Goal: Task Accomplishment & Management: Manage account settings

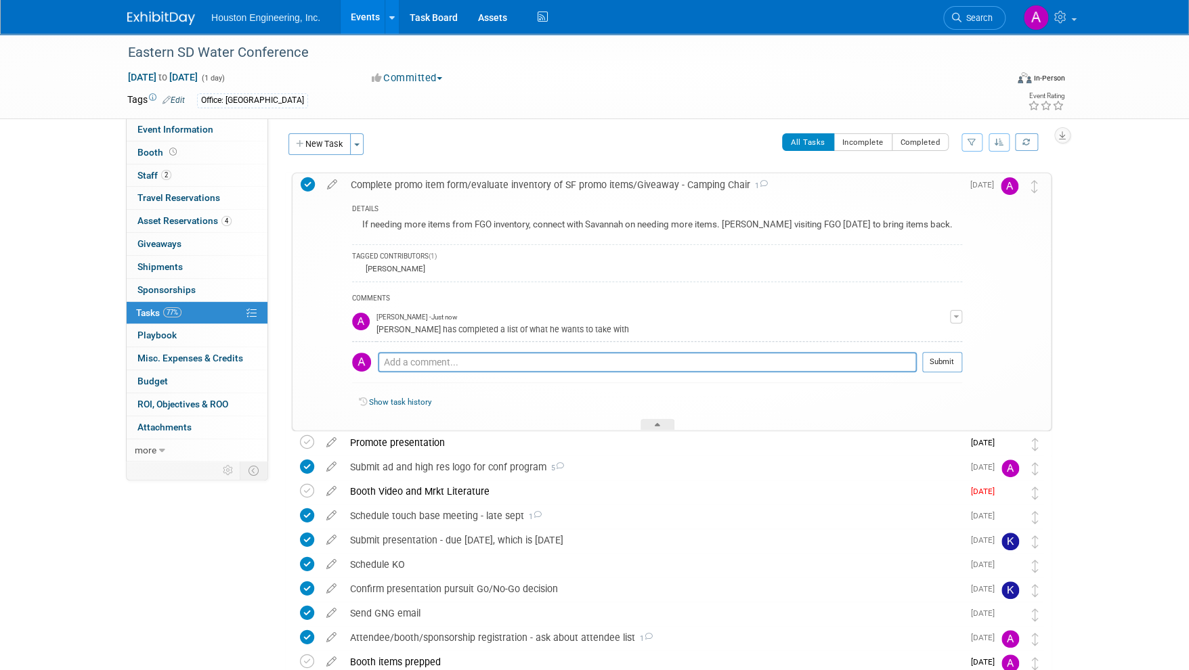
click at [357, 18] on link "Events" at bounding box center [365, 17] width 49 height 34
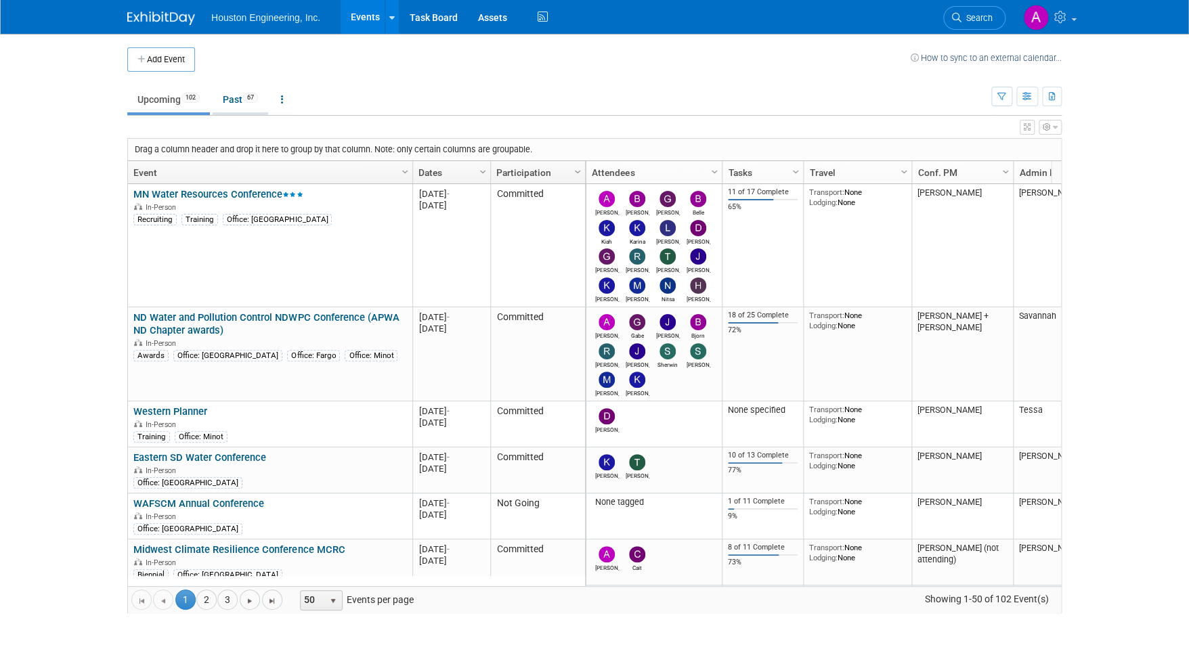
click at [229, 104] on link "Past 67" at bounding box center [241, 100] width 56 height 26
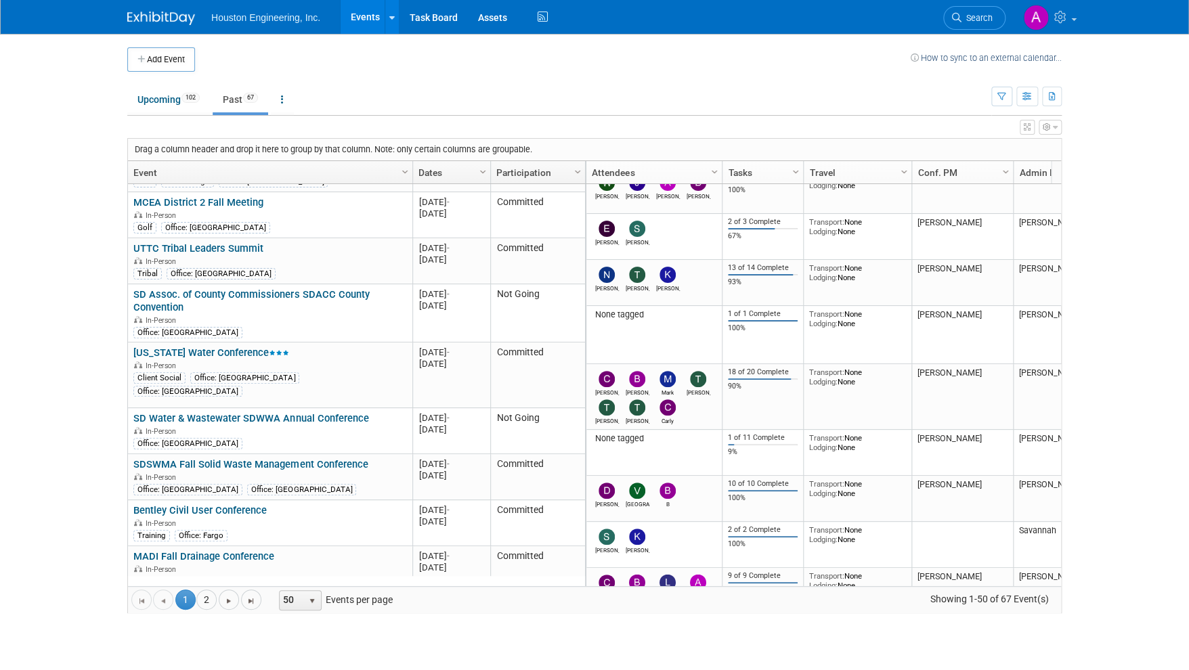
scroll to position [1904, 0]
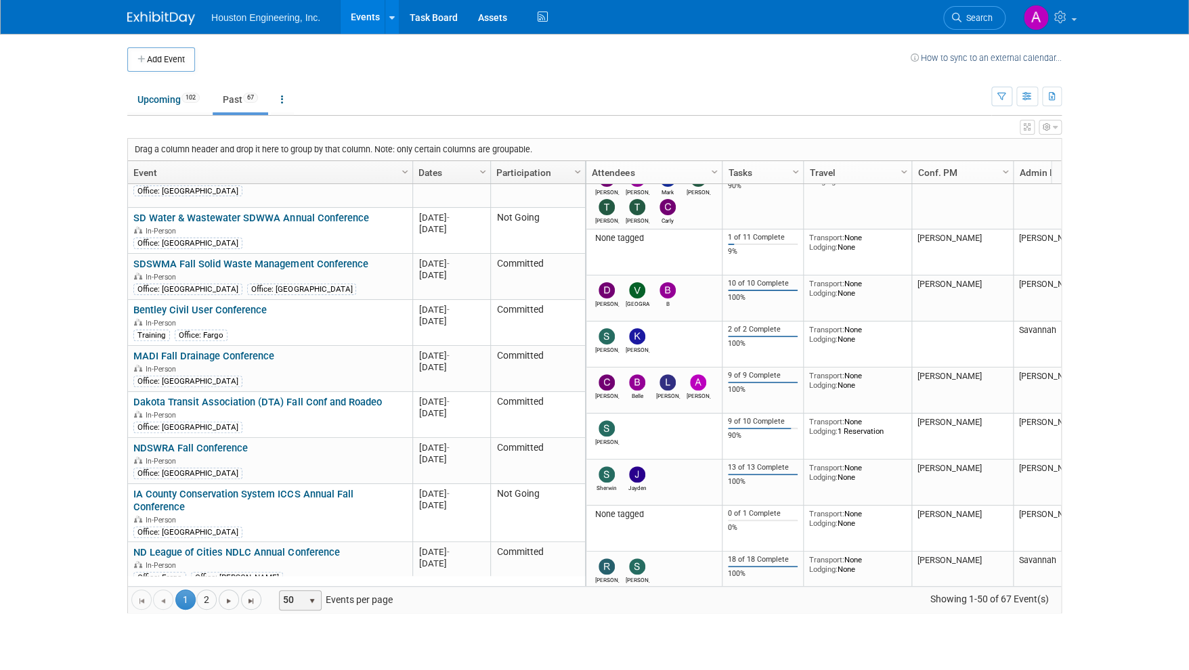
click at [314, 596] on span "select" at bounding box center [312, 601] width 11 height 11
click at [288, 577] on li "100" at bounding box center [299, 578] width 39 height 18
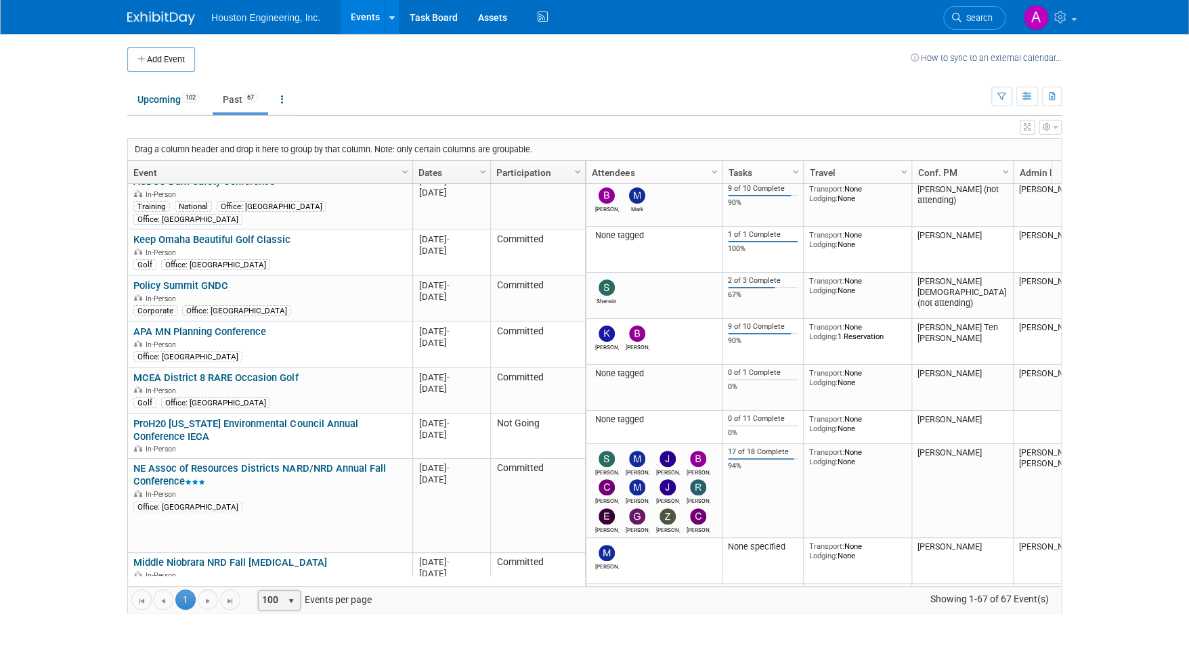
scroll to position [0, 0]
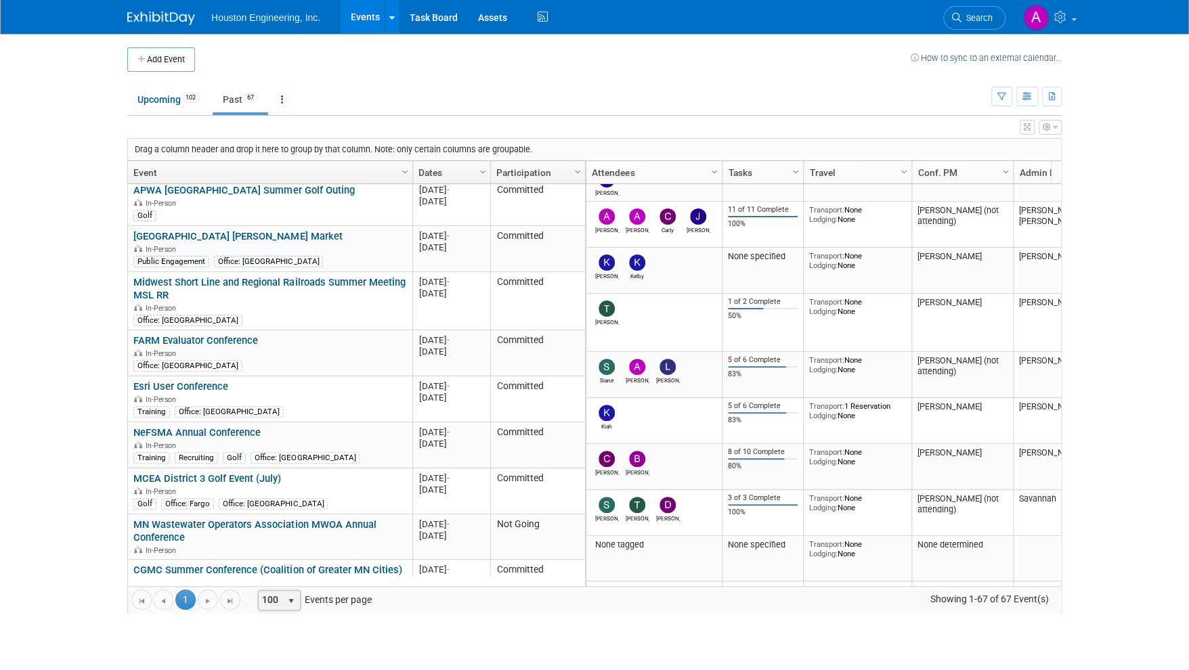
click at [476, 173] on link "Column Settings" at bounding box center [483, 171] width 15 height 20
click at [497, 188] on span "Sort Ascending" at bounding box center [530, 191] width 108 height 21
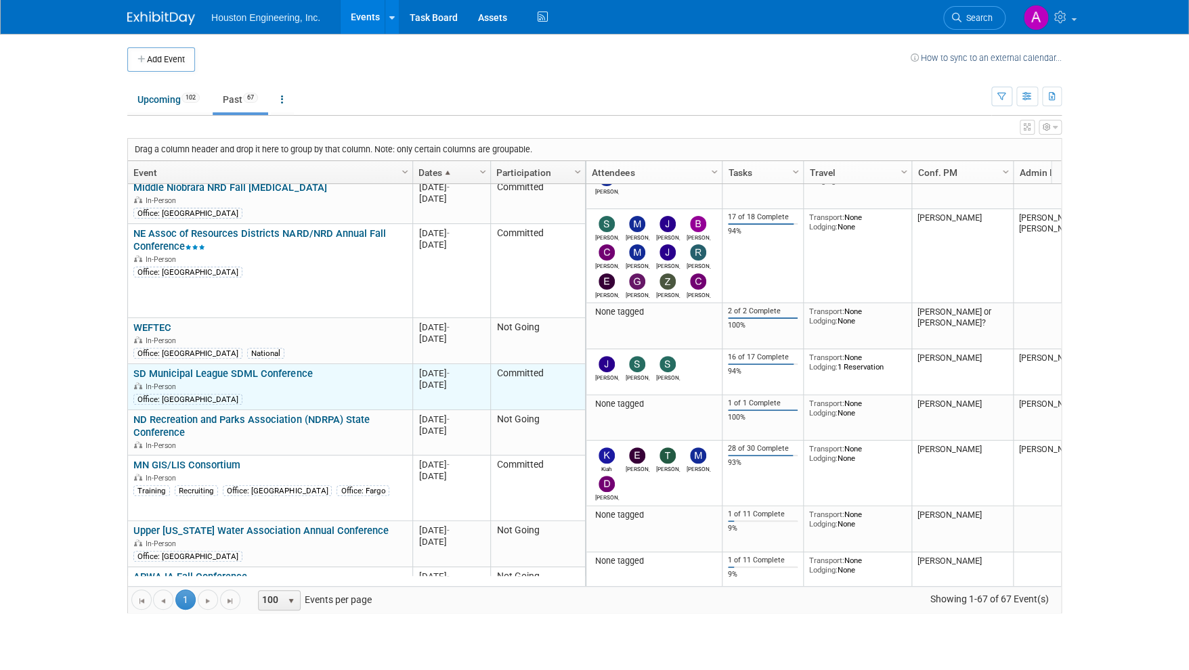
click at [200, 368] on link "SD Municipal League SDML Conference" at bounding box center [222, 374] width 179 height 12
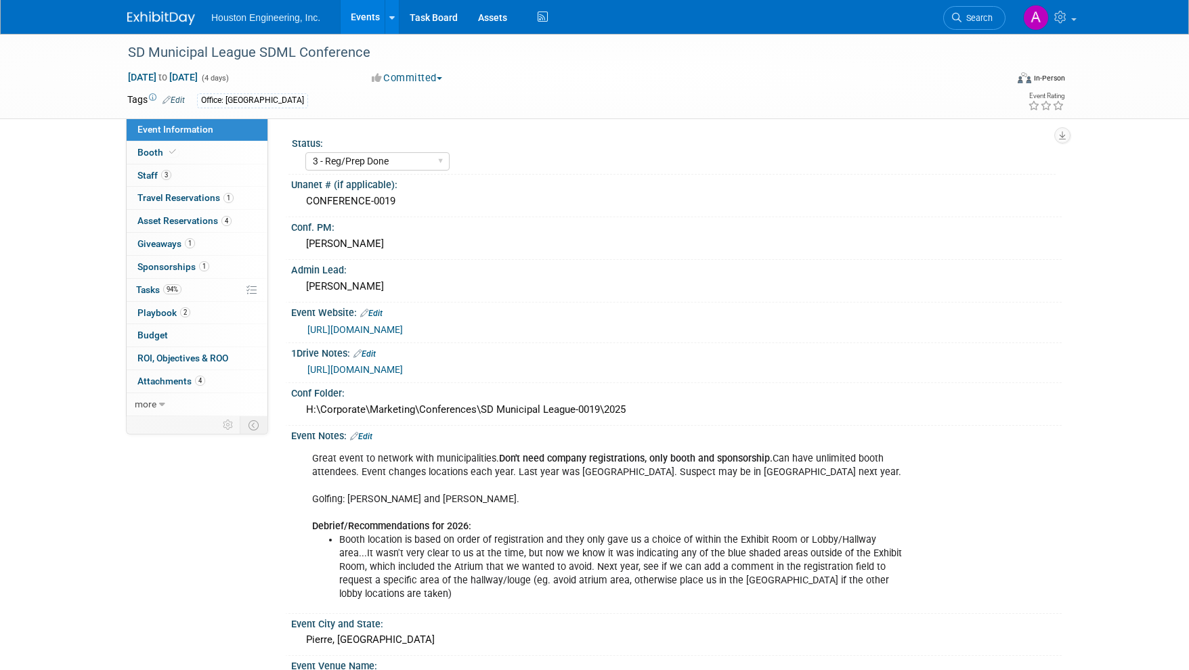
select select "3 - Reg/Prep Done"
select select "No"
select select "Mun. Infrastructure"
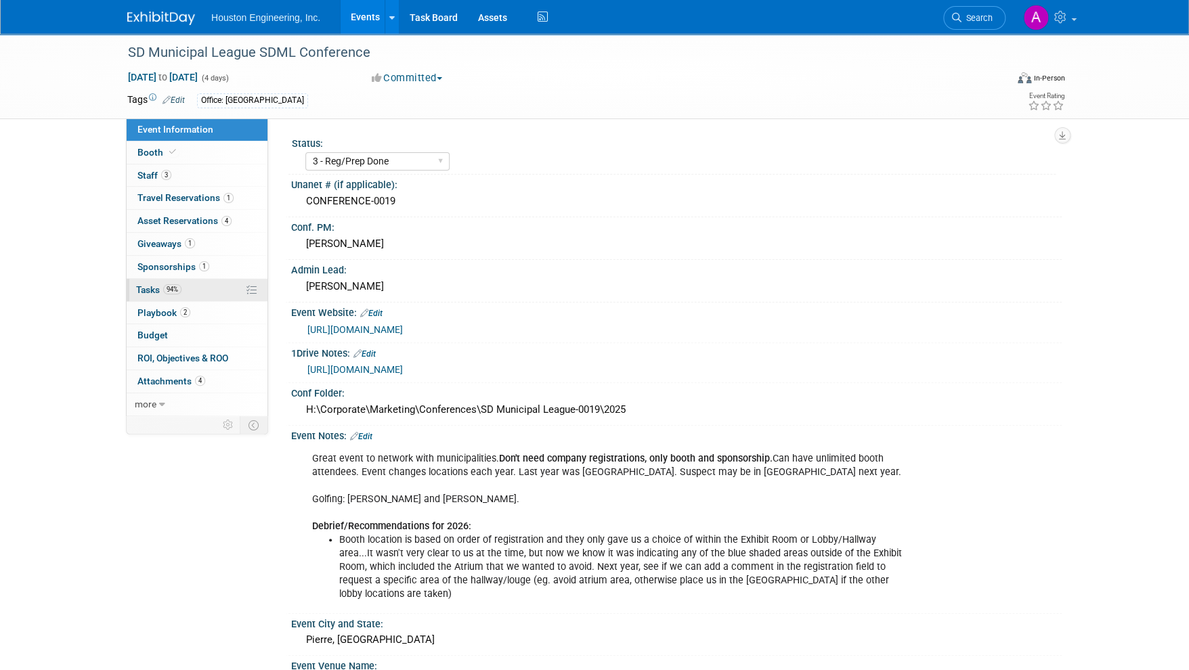
click at [152, 286] on span "Tasks 94%" at bounding box center [158, 289] width 45 height 11
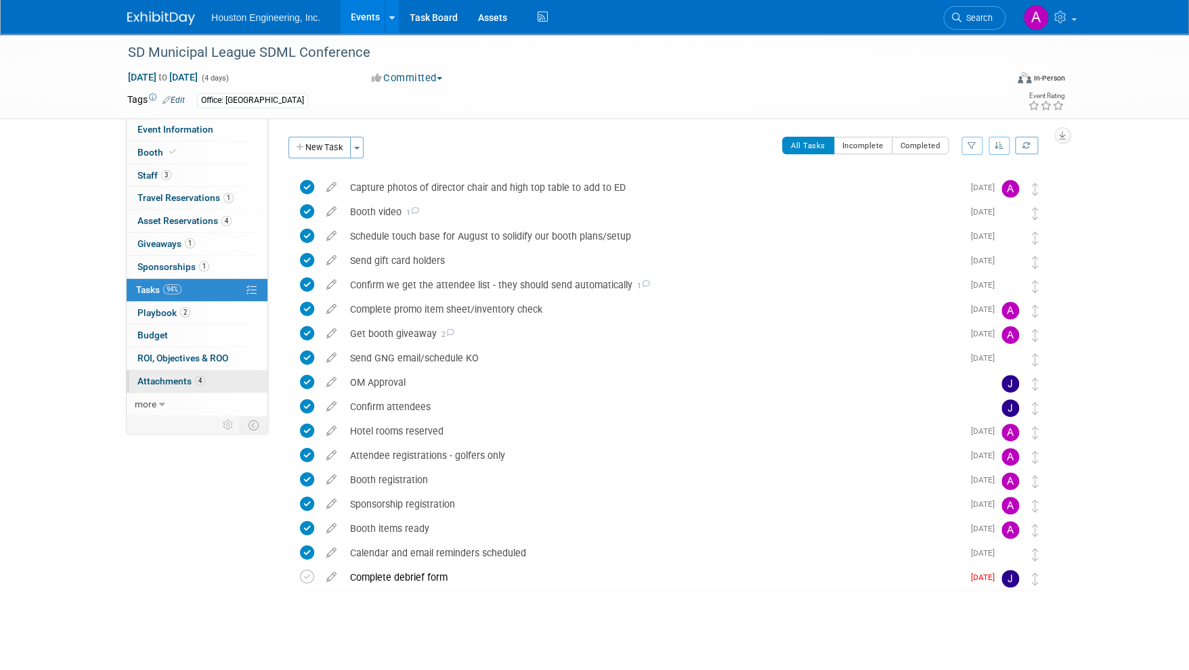
click at [169, 374] on link "4 Attachments 4" at bounding box center [197, 381] width 141 height 22
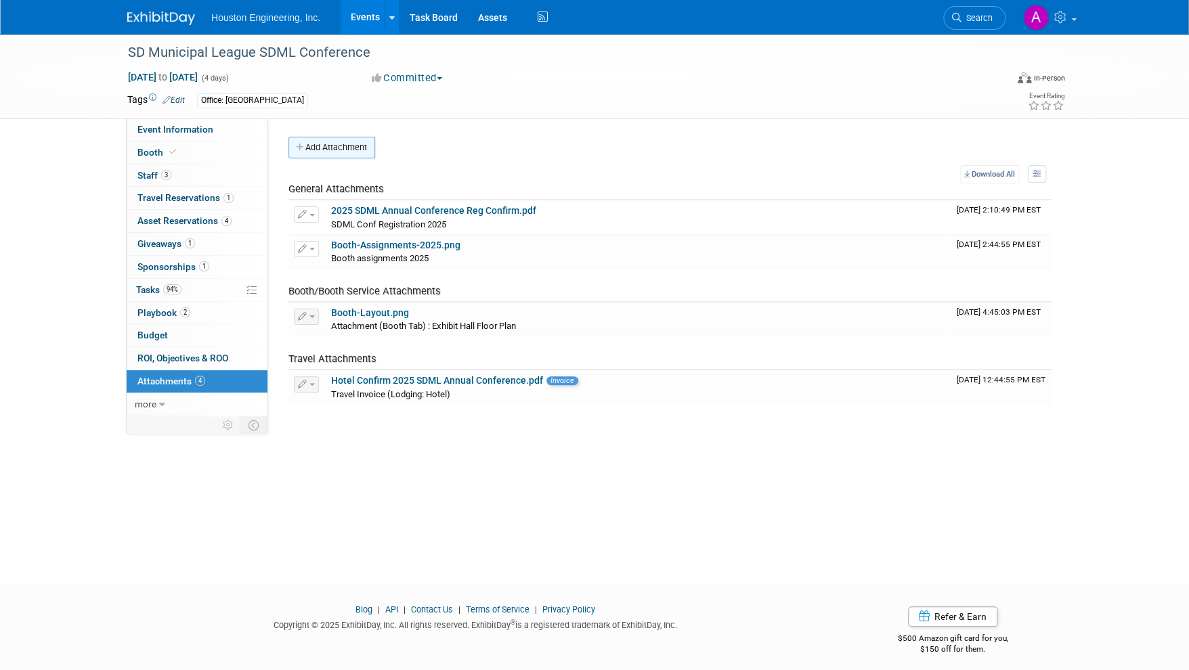
click at [337, 145] on button "Add Attachment" at bounding box center [331, 148] width 87 height 22
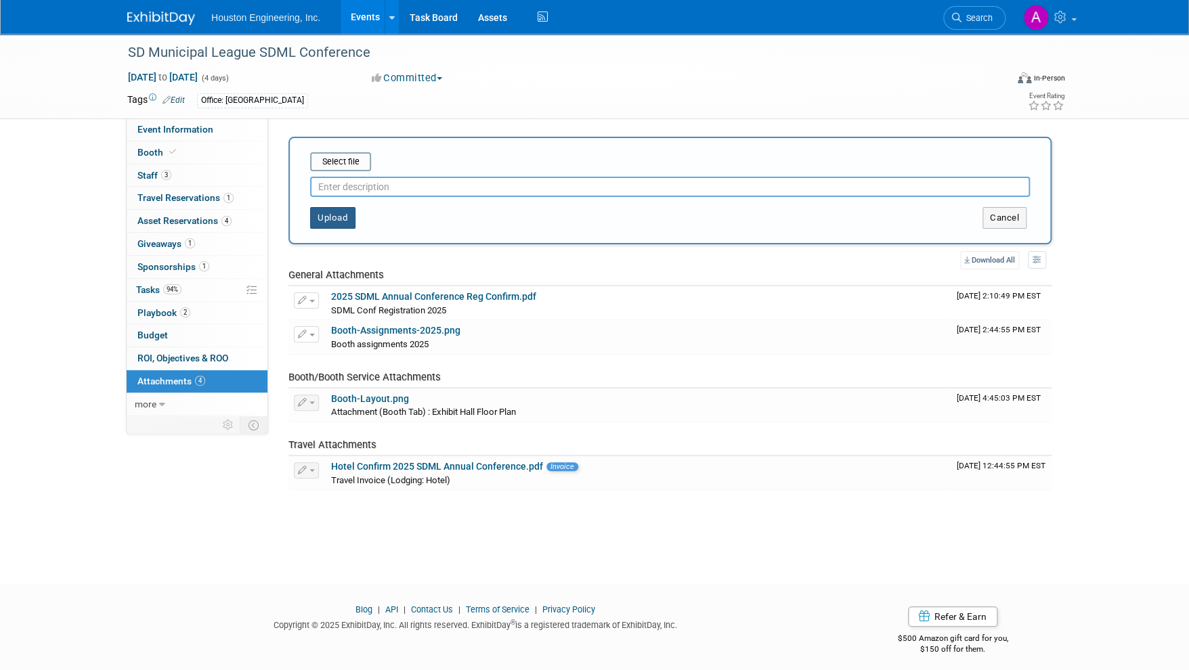
click at [324, 211] on button "Upload" at bounding box center [332, 218] width 45 height 22
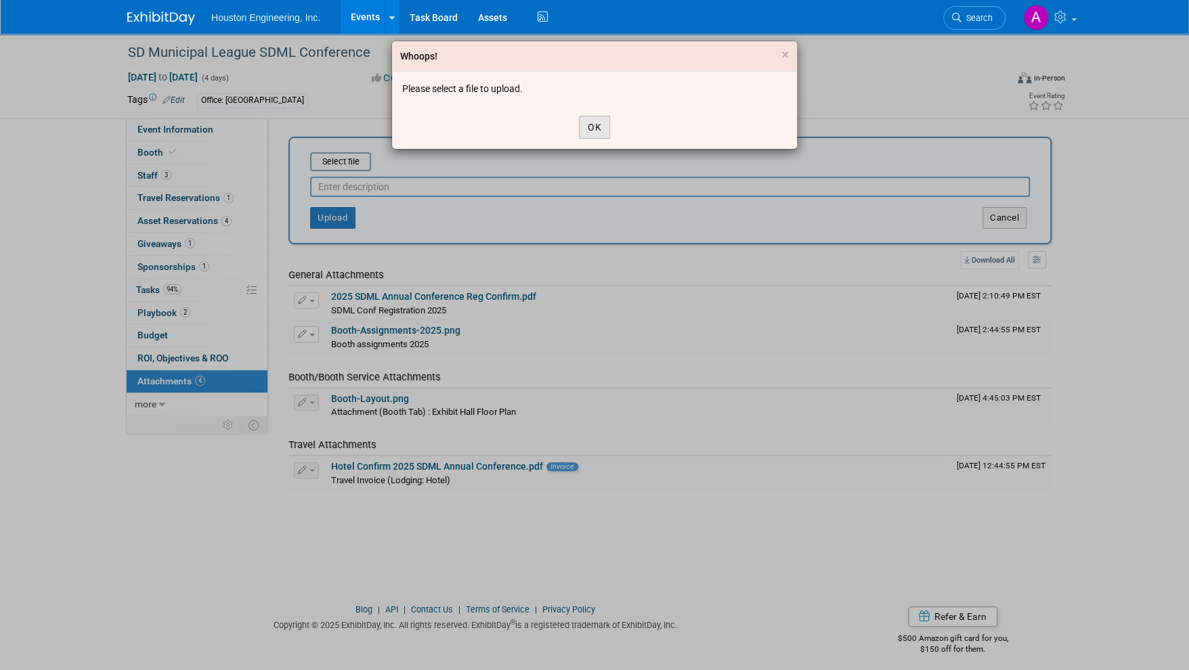
click at [594, 123] on button "OK" at bounding box center [594, 127] width 31 height 23
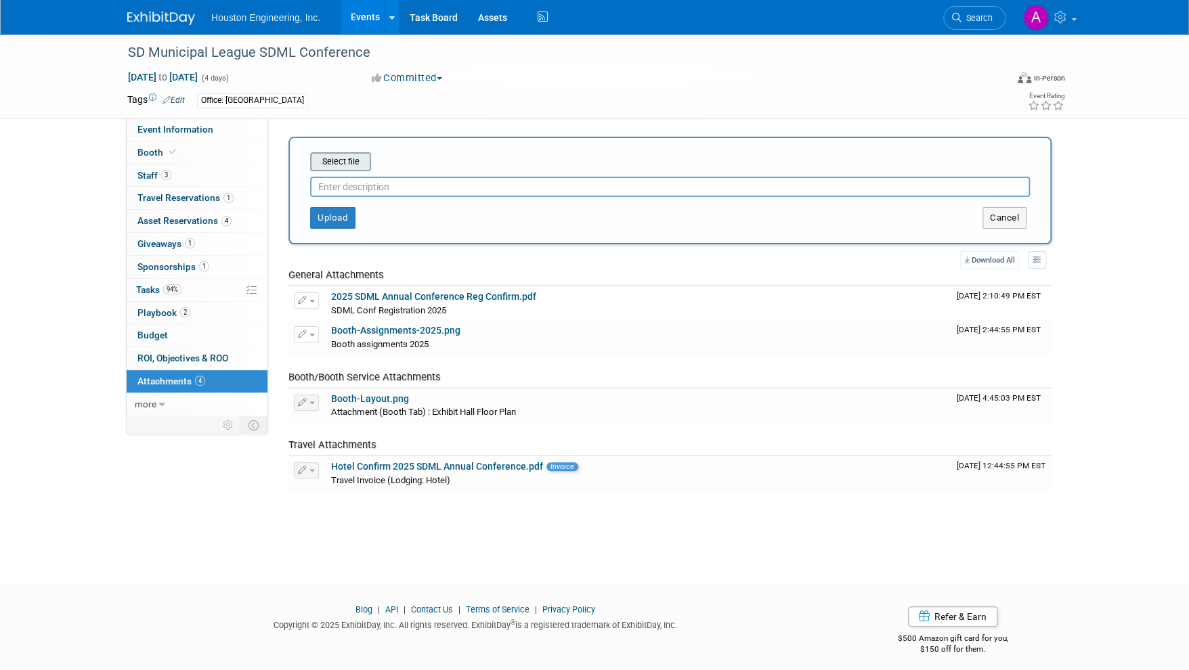
click at [362, 165] on input "file" at bounding box center [289, 162] width 161 height 16
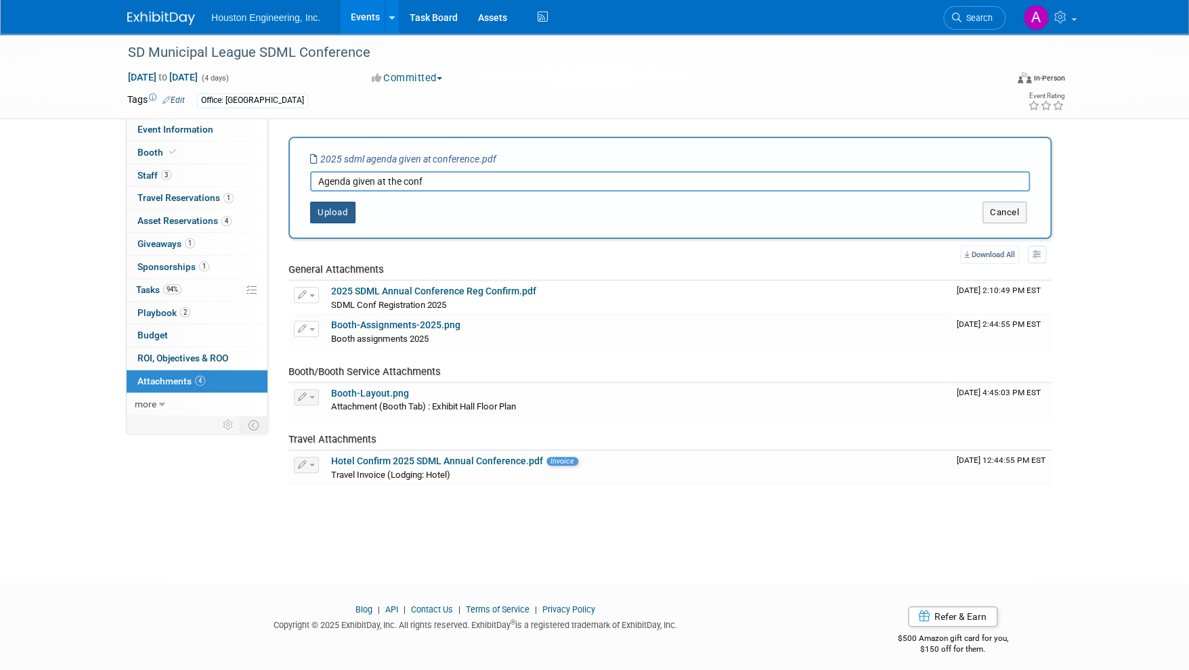
click at [338, 212] on button "Upload" at bounding box center [332, 213] width 45 height 22
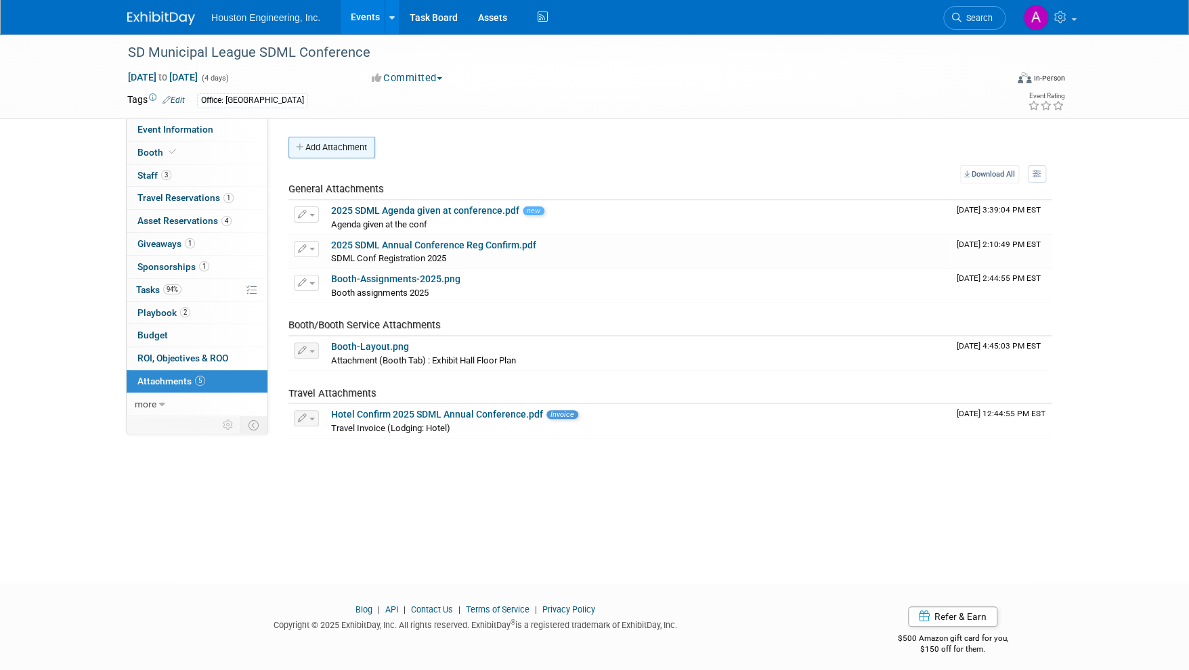
click at [337, 144] on button "Add Attachment" at bounding box center [331, 148] width 87 height 22
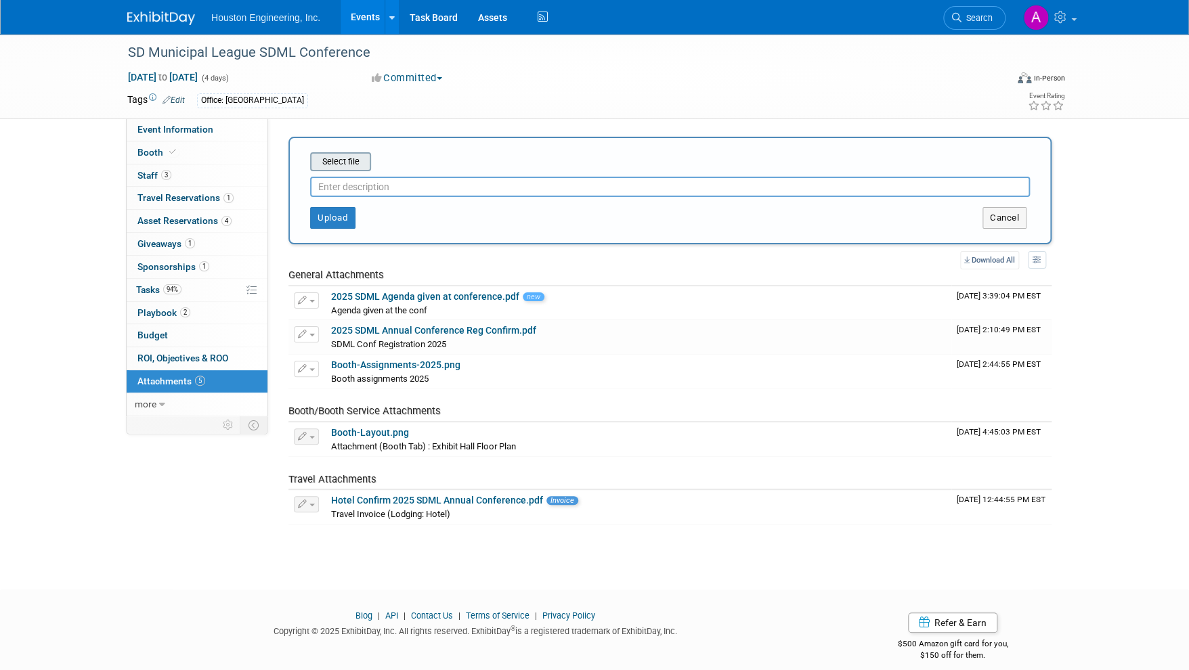
click at [331, 160] on input "file" at bounding box center [289, 162] width 161 height 16
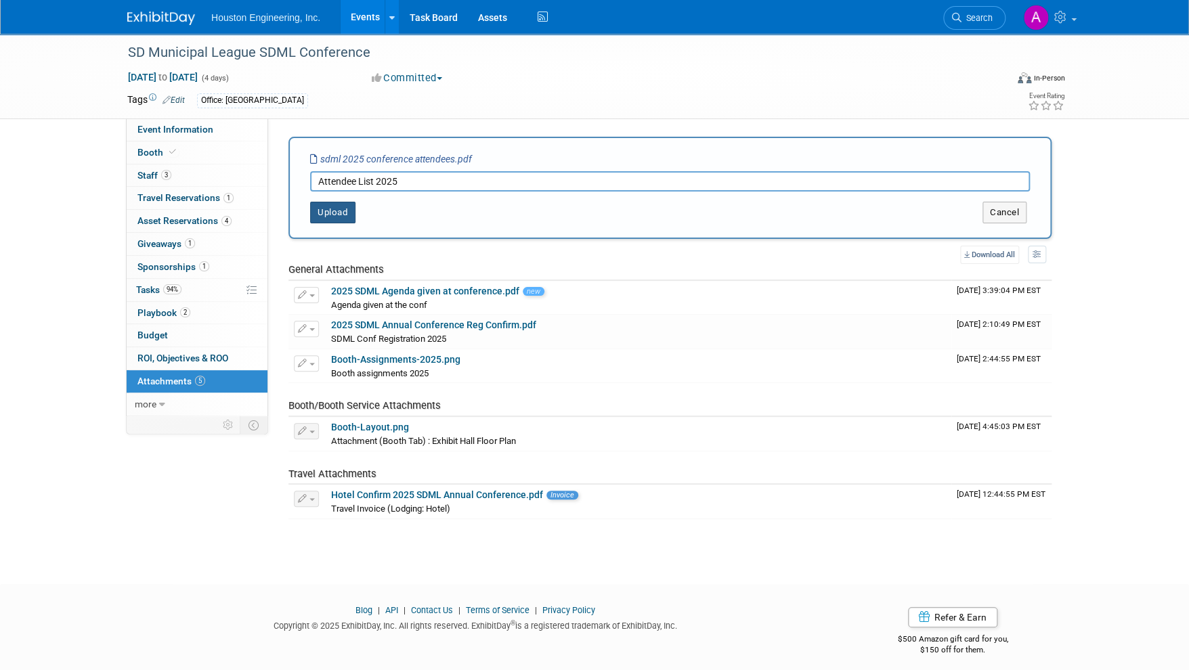
type input "Attendee List 2025"
click at [333, 212] on button "Upload" at bounding box center [332, 213] width 45 height 22
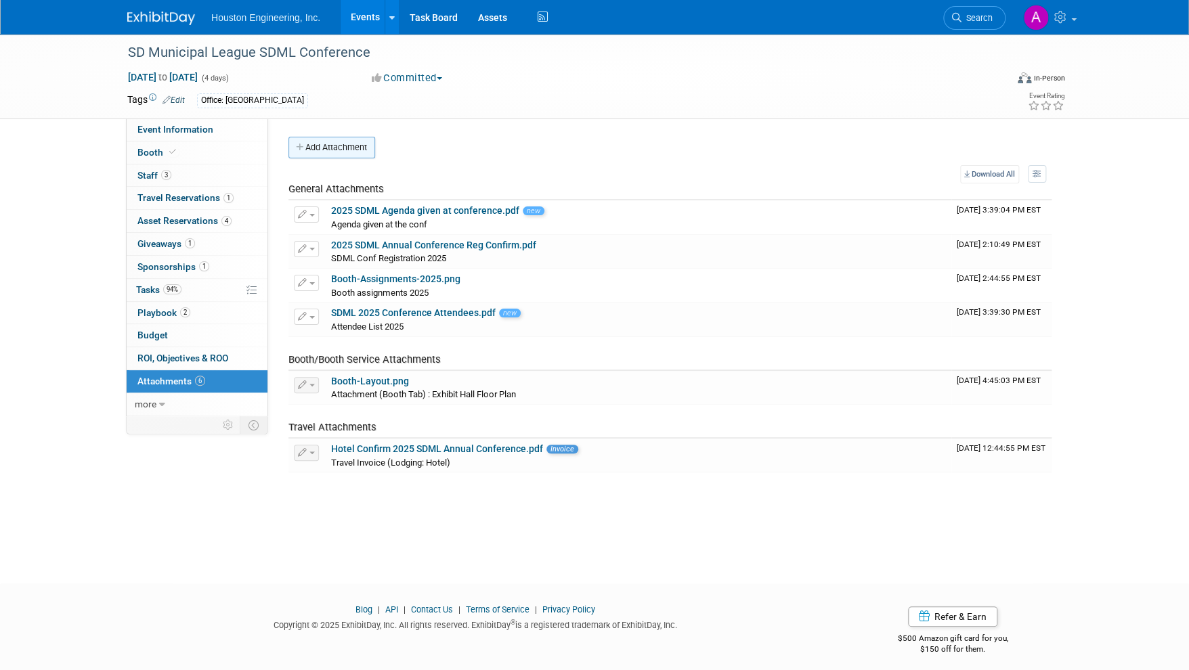
click at [343, 150] on button "Add Attachment" at bounding box center [331, 148] width 87 height 22
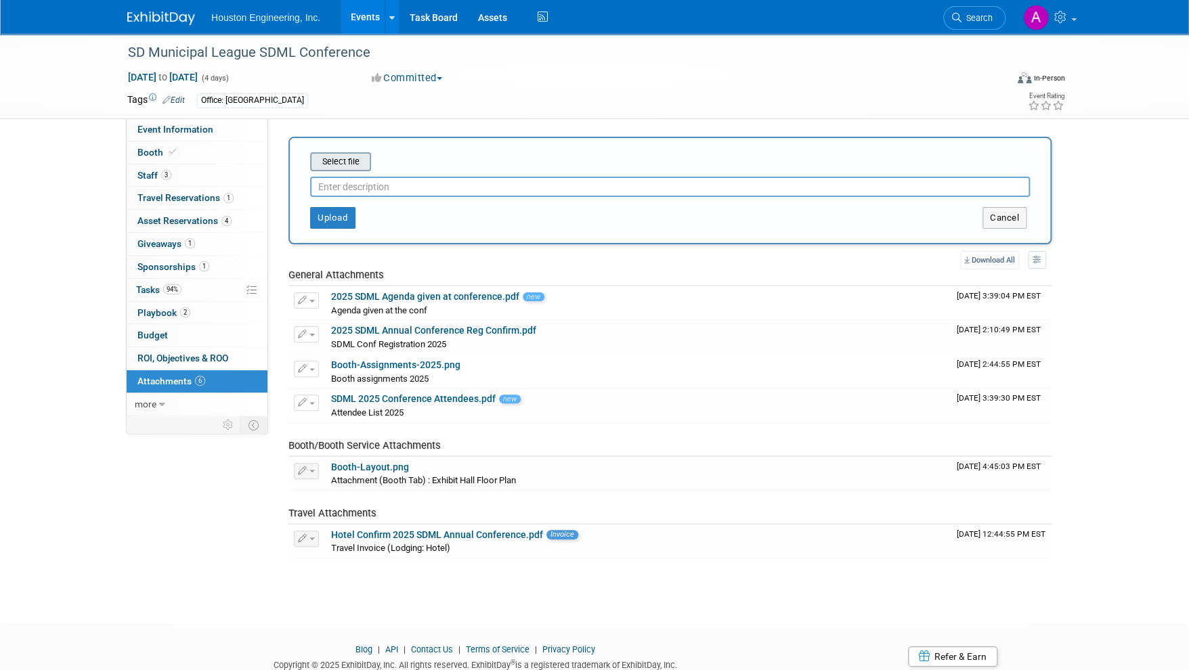
click at [332, 162] on input "file" at bounding box center [289, 162] width 161 height 16
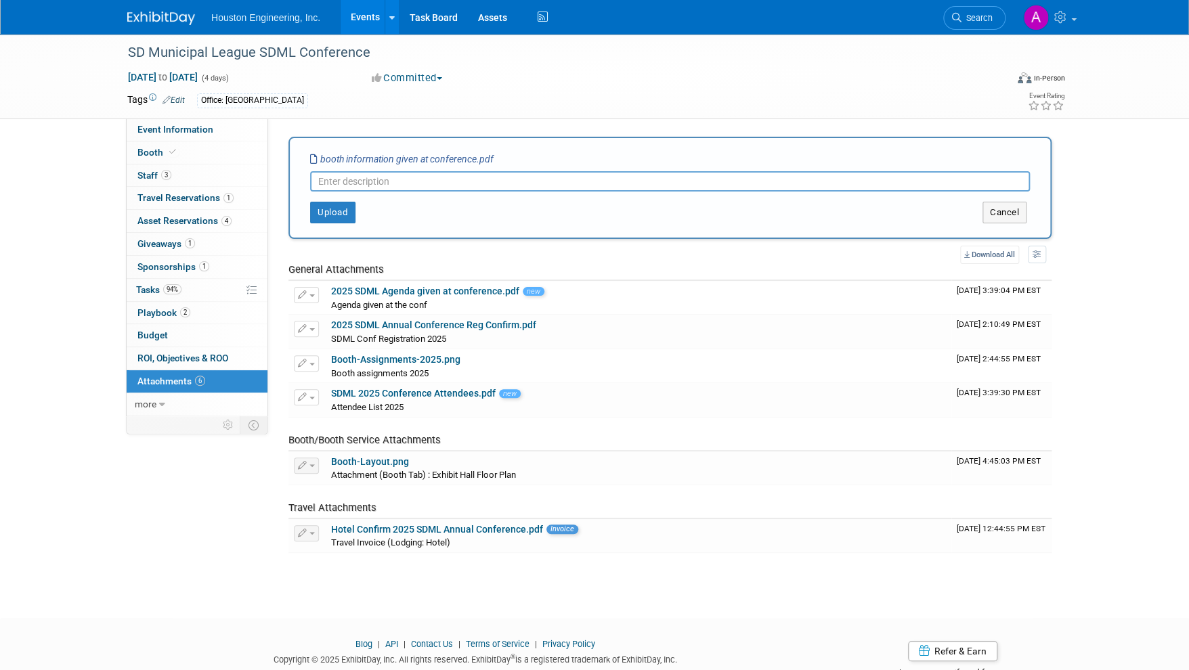
click at [362, 179] on input "text" at bounding box center [670, 181] width 720 height 20
type input "Booth info given at conference"
click at [344, 209] on button "Upload" at bounding box center [332, 213] width 45 height 22
